Goal: Task Accomplishment & Management: Manage account settings

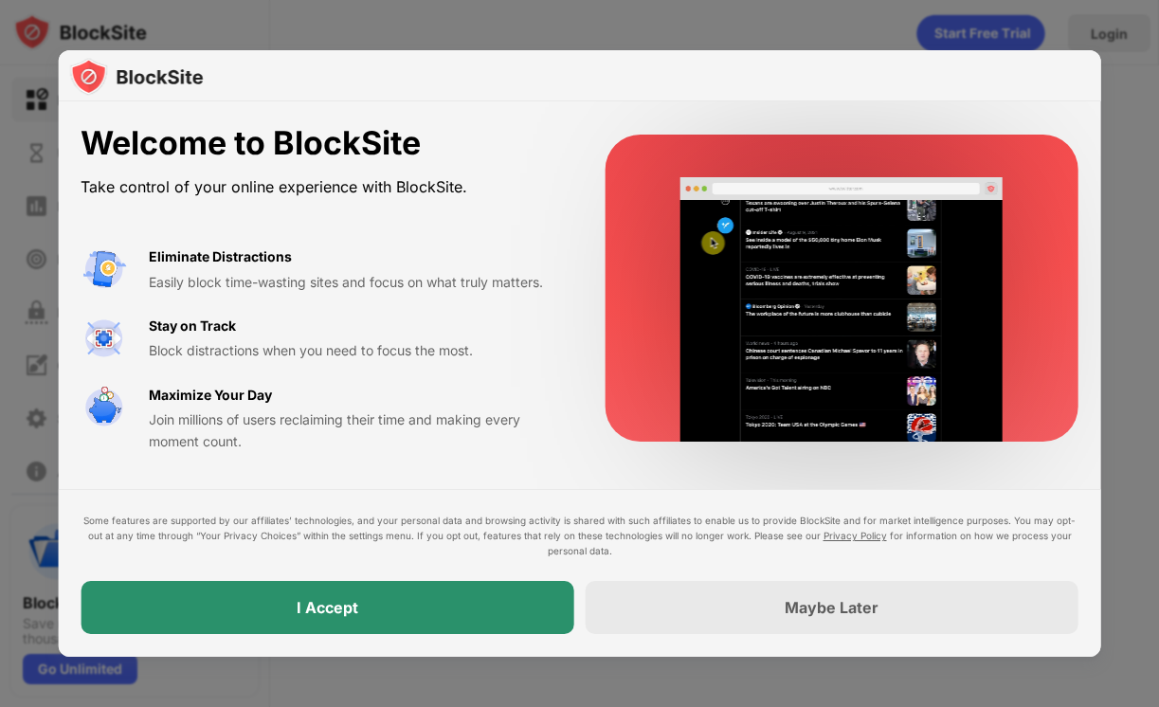
click at [306, 616] on div "I Accept" at bounding box center [328, 607] width 62 height 19
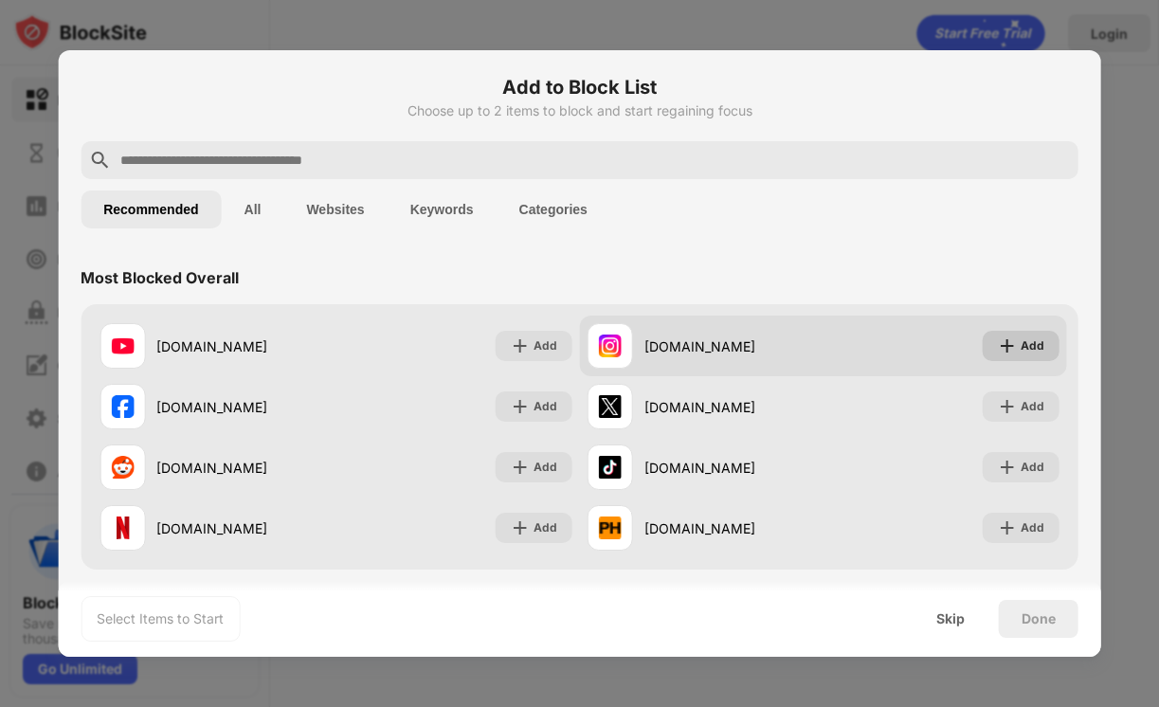
click at [998, 349] on img at bounding box center [1007, 345] width 19 height 19
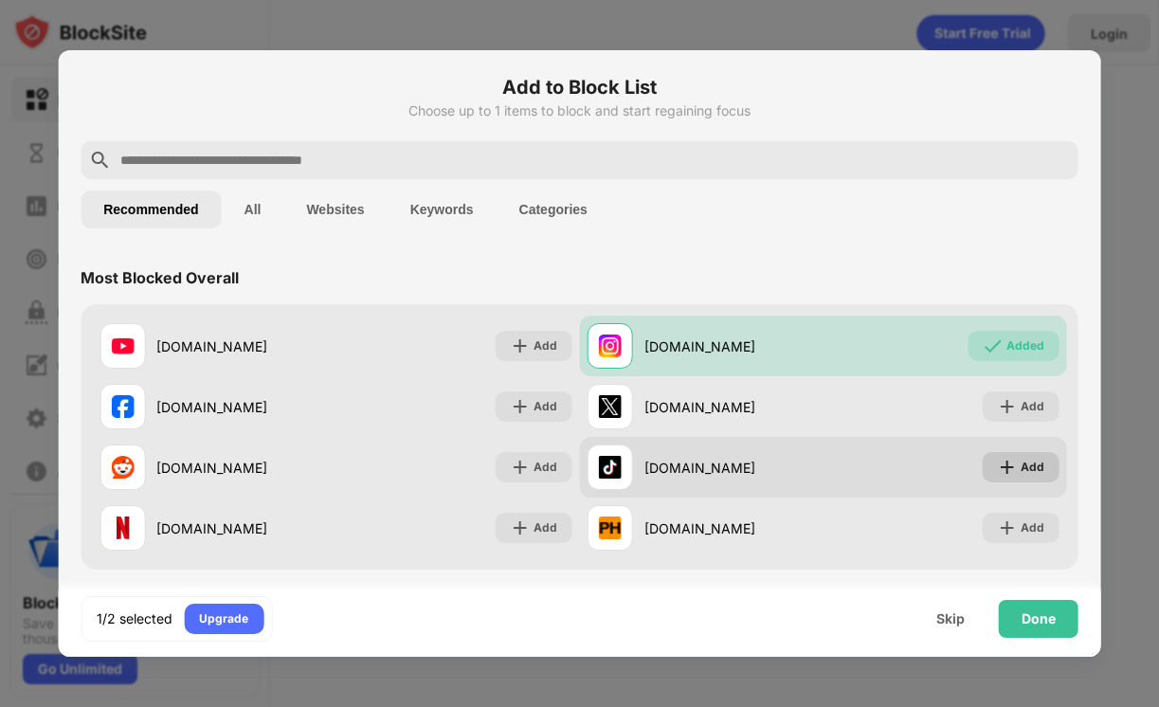
click at [998, 461] on img at bounding box center [1007, 467] width 19 height 19
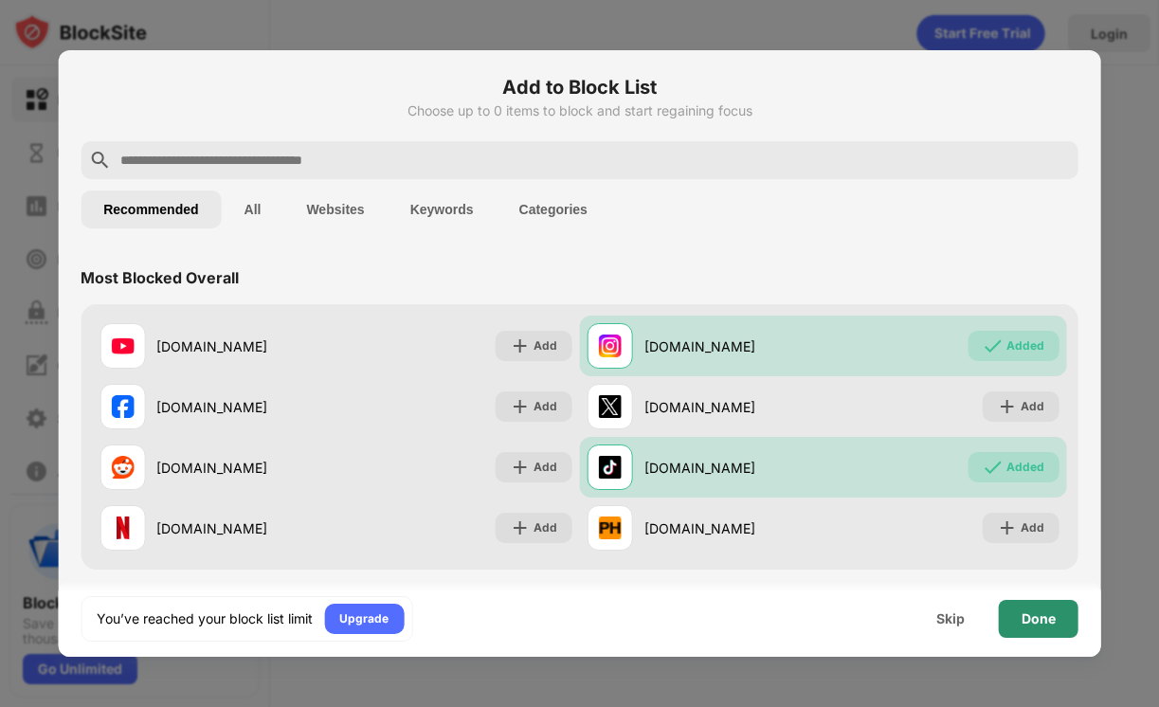
click at [1057, 625] on div "Done" at bounding box center [1038, 619] width 80 height 38
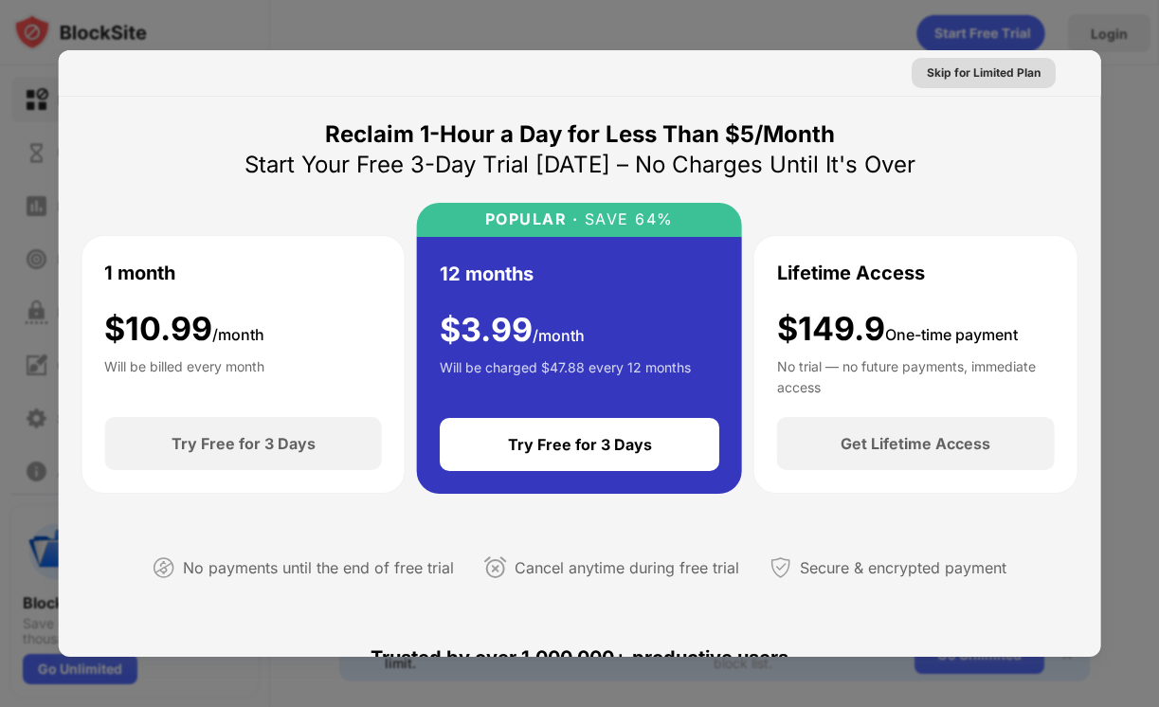
click at [978, 77] on div "Skip for Limited Plan" at bounding box center [983, 72] width 114 height 19
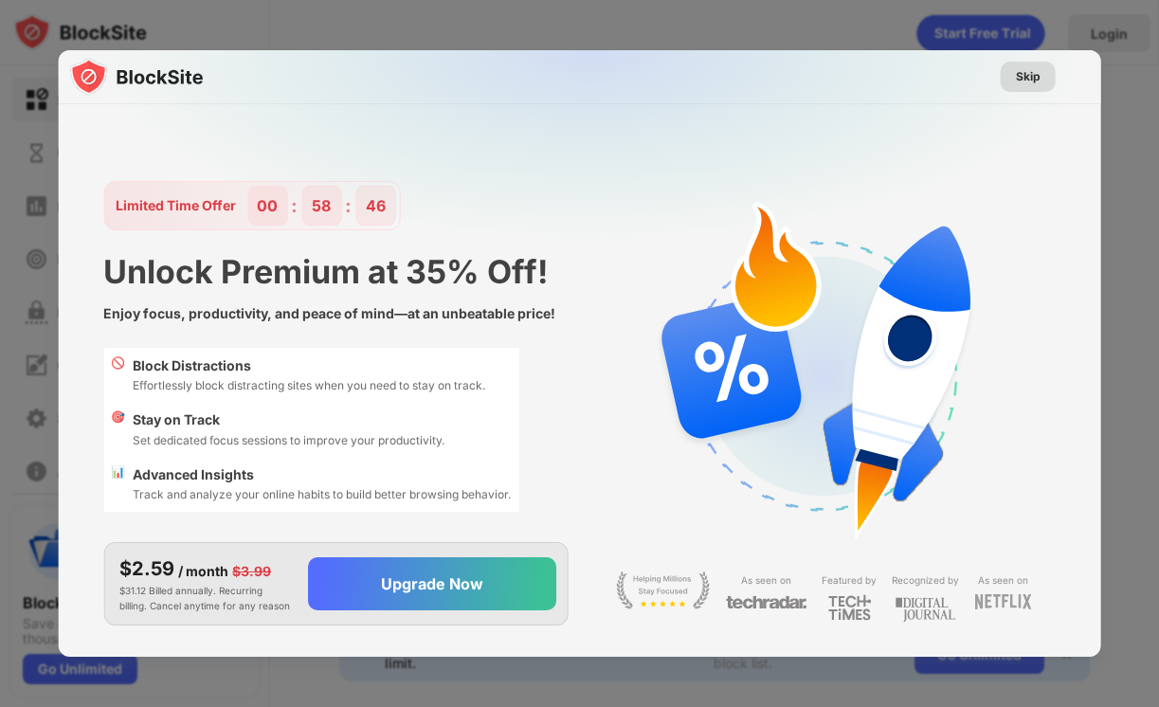
click at [1020, 83] on div "Skip" at bounding box center [1028, 76] width 25 height 19
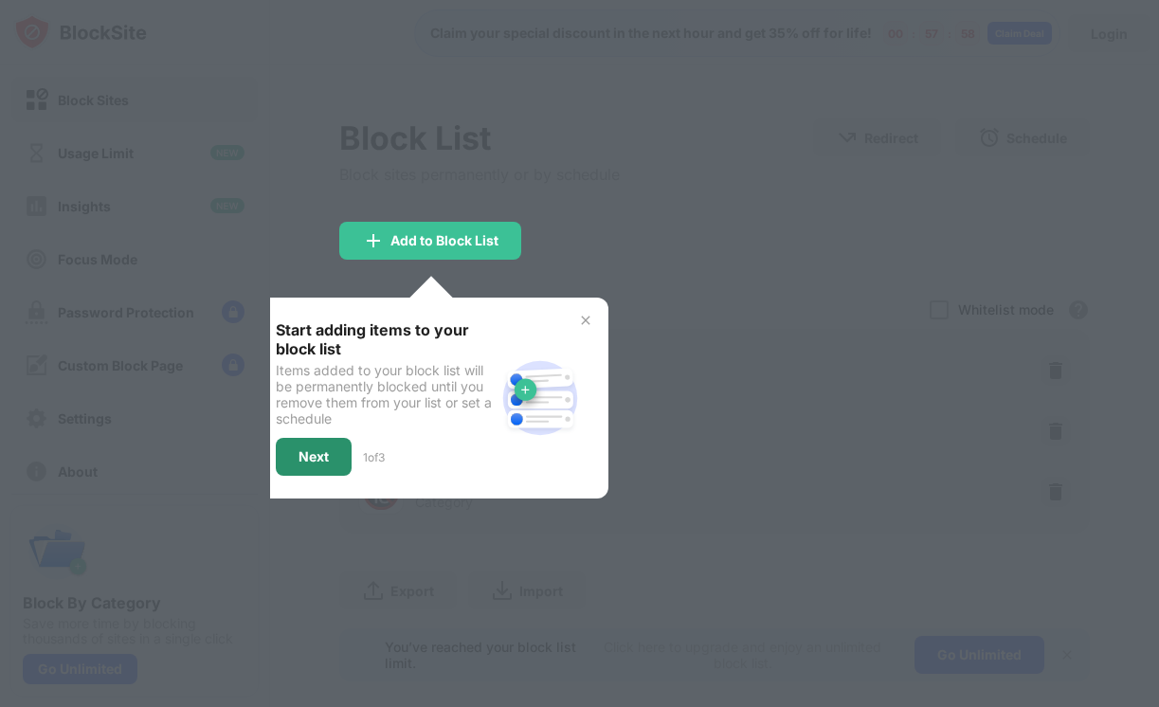
click at [321, 454] on div "Next" at bounding box center [313, 456] width 30 height 15
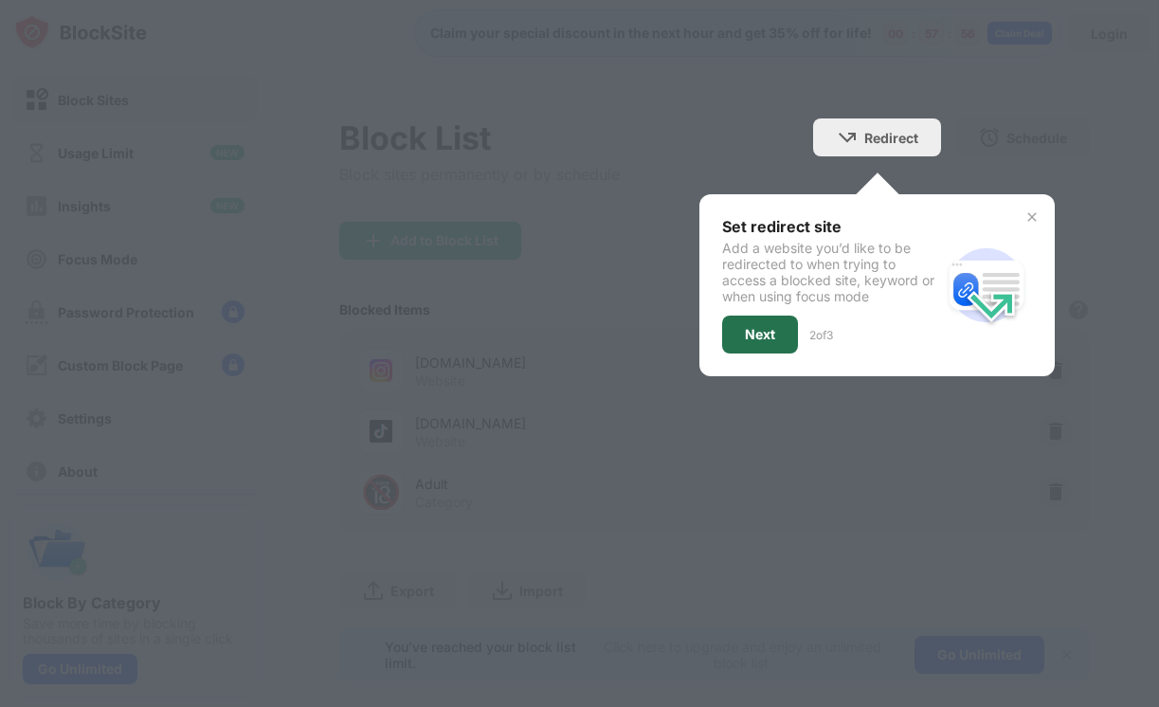
click at [745, 340] on div "Next" at bounding box center [760, 334] width 30 height 15
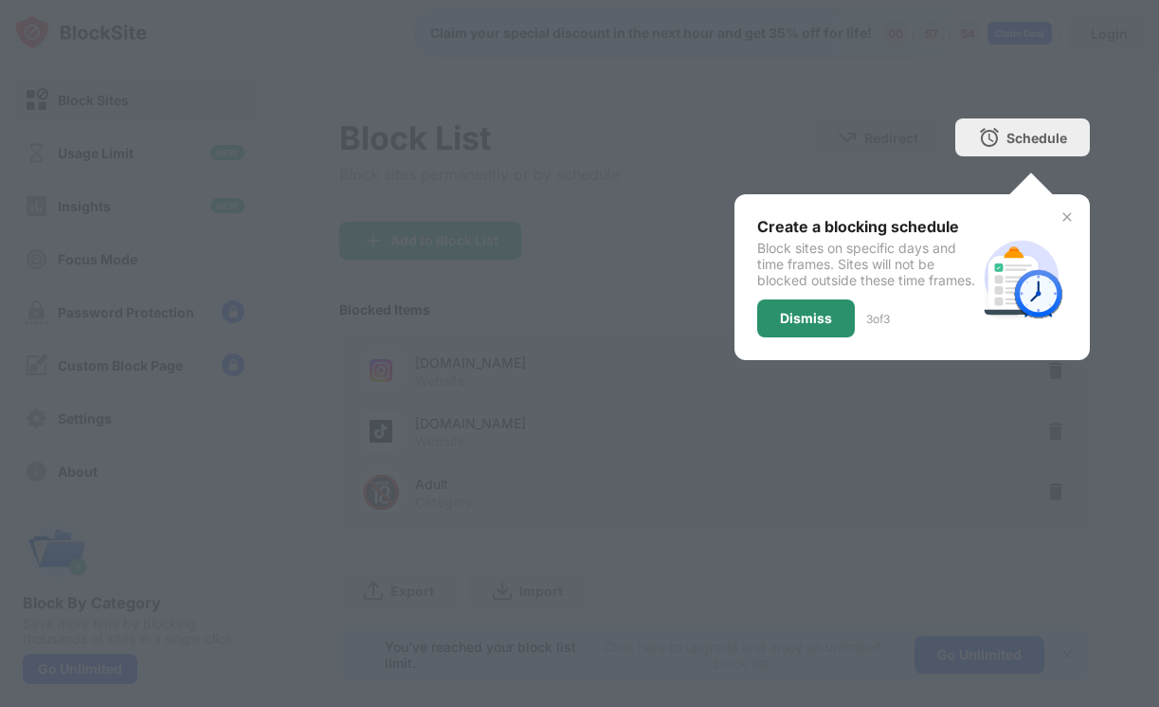
click at [780, 326] on div "Dismiss" at bounding box center [806, 318] width 52 height 15
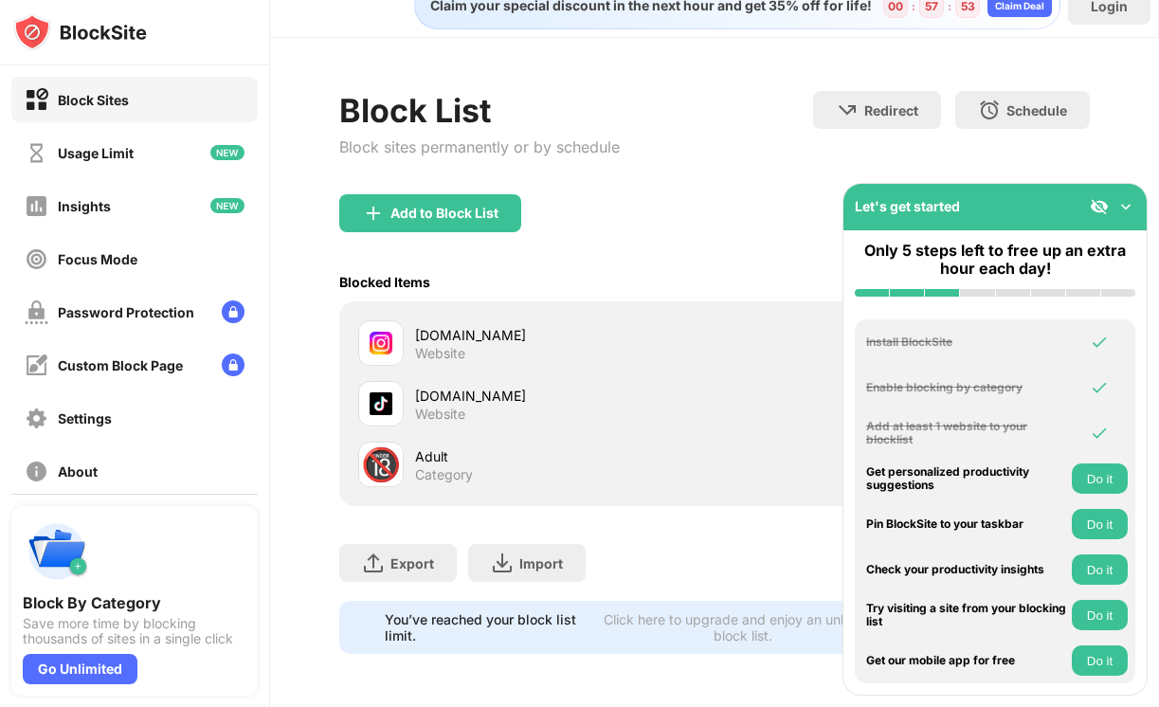
scroll to position [41, 0]
click at [1126, 206] on img at bounding box center [1125, 206] width 19 height 19
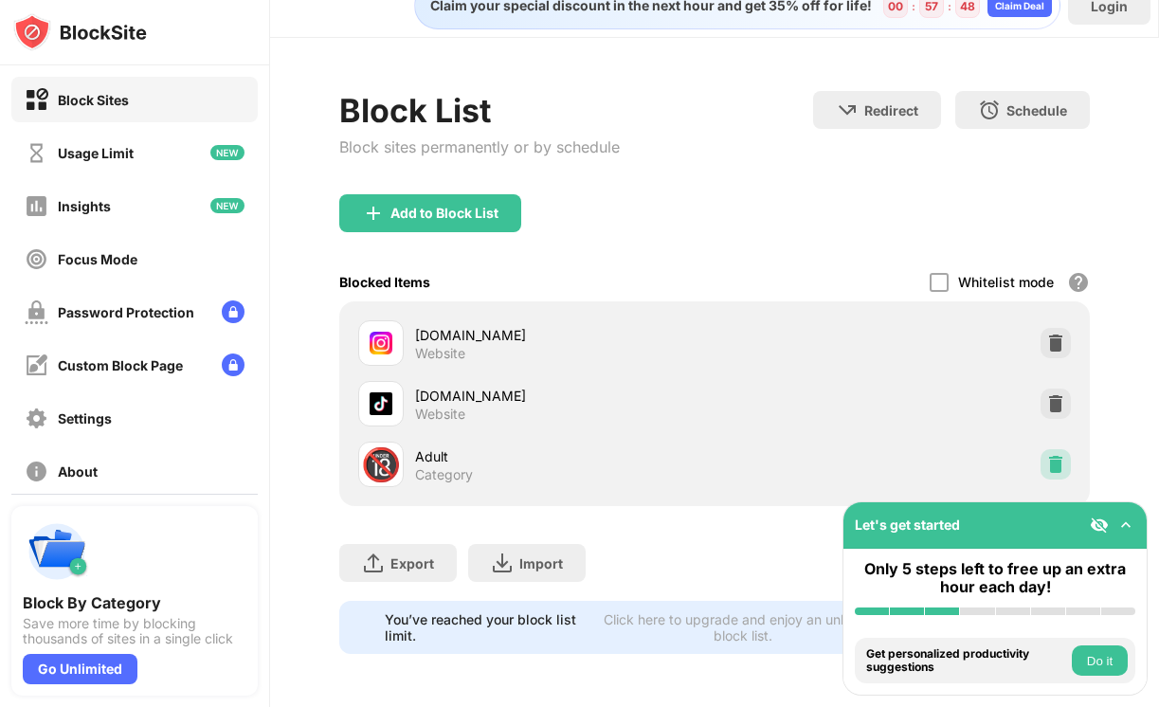
click at [1046, 455] on img at bounding box center [1055, 464] width 19 height 19
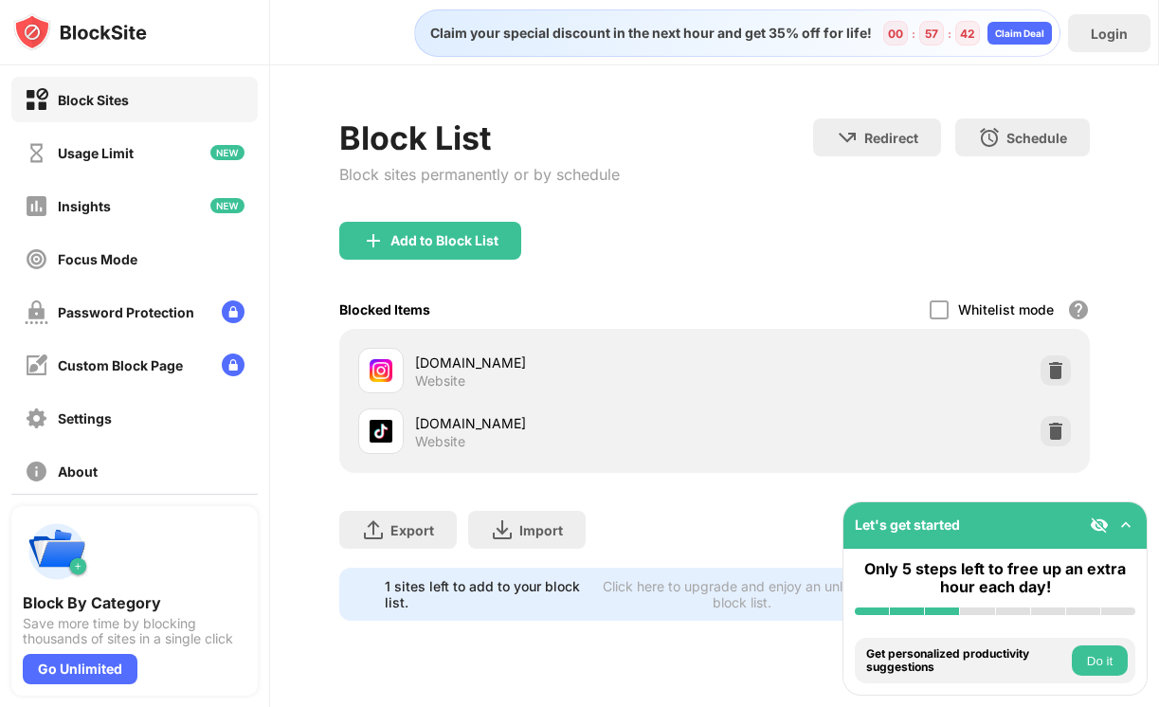
click at [1123, 528] on img at bounding box center [1125, 524] width 19 height 19
